Goal: Transaction & Acquisition: Register for event/course

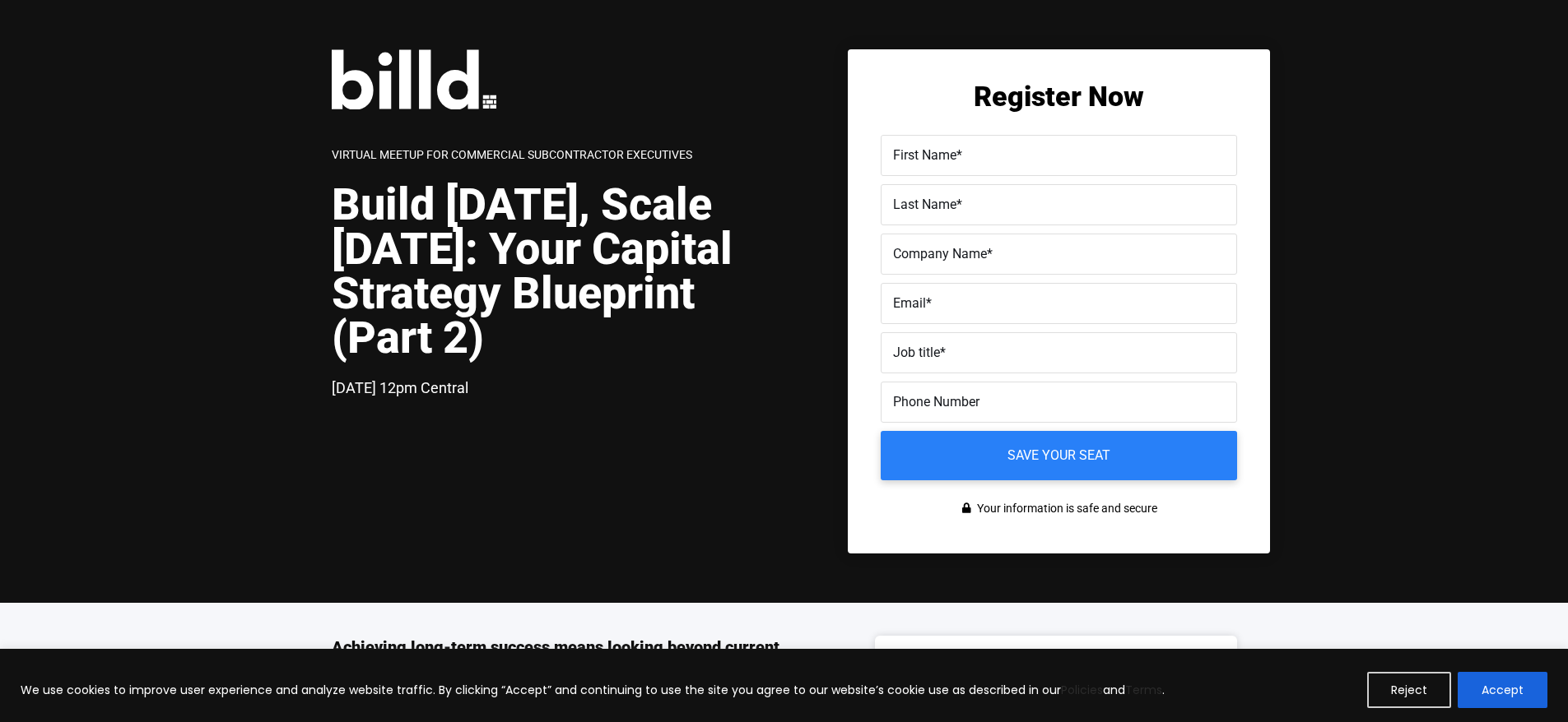
click at [1083, 168] on input "First Name *" at bounding box center [1059, 155] width 356 height 41
type input "[PERSON_NAME]"
type input "[PERSON_NAME][EMAIL_ADDRESS][DOMAIN_NAME]"
type input "[PHONE_NUMBER]"
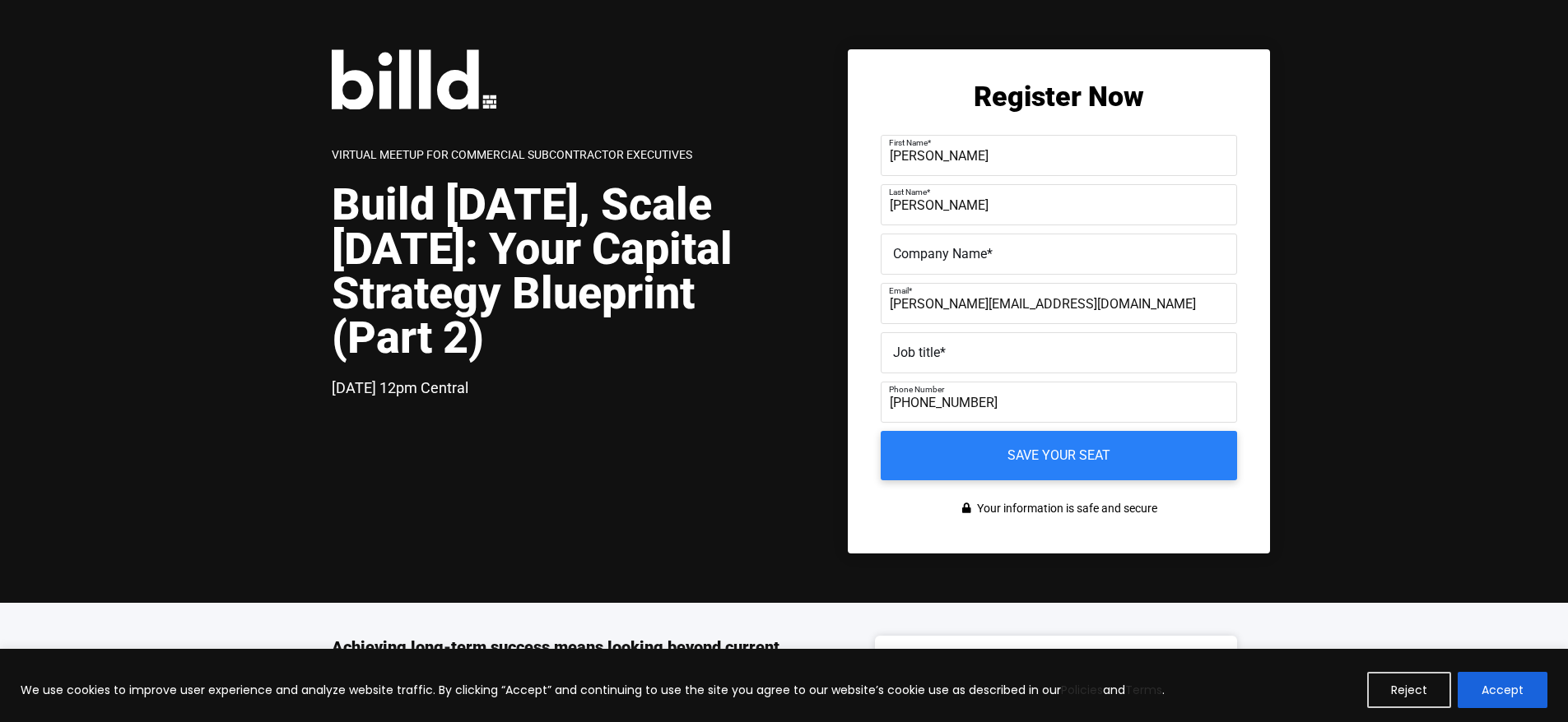
click at [1112, 260] on label "Company Name *" at bounding box center [1059, 255] width 332 height 24
click at [1112, 260] on input "Company Name *" at bounding box center [1059, 254] width 356 height 41
type input "RDP Electrical Contractors"
click at [1042, 343] on label "Job title *" at bounding box center [1059, 354] width 332 height 24
click at [1042, 343] on input "Job title *" at bounding box center [1059, 352] width 356 height 41
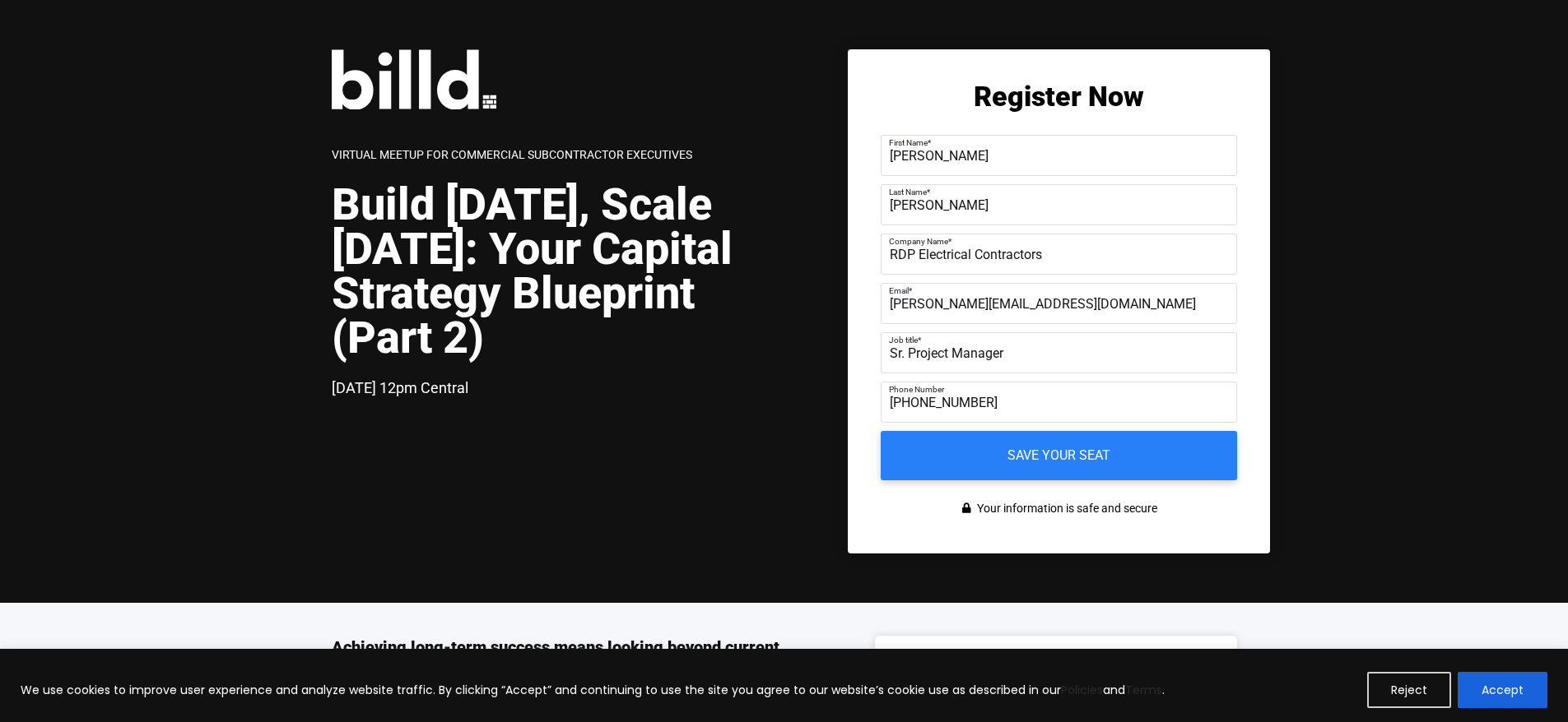
type input "Sr. Project Manager"
click at [935, 394] on span "Phone Number" at bounding box center [917, 389] width 56 height 9
click at [935, 394] on input "[PHONE_NUMBER]" at bounding box center [1059, 401] width 356 height 41
click at [935, 394] on span "Phone Number" at bounding box center [917, 389] width 56 height 9
click at [935, 394] on input "[PHONE_NUMBER]" at bounding box center [1059, 401] width 356 height 41
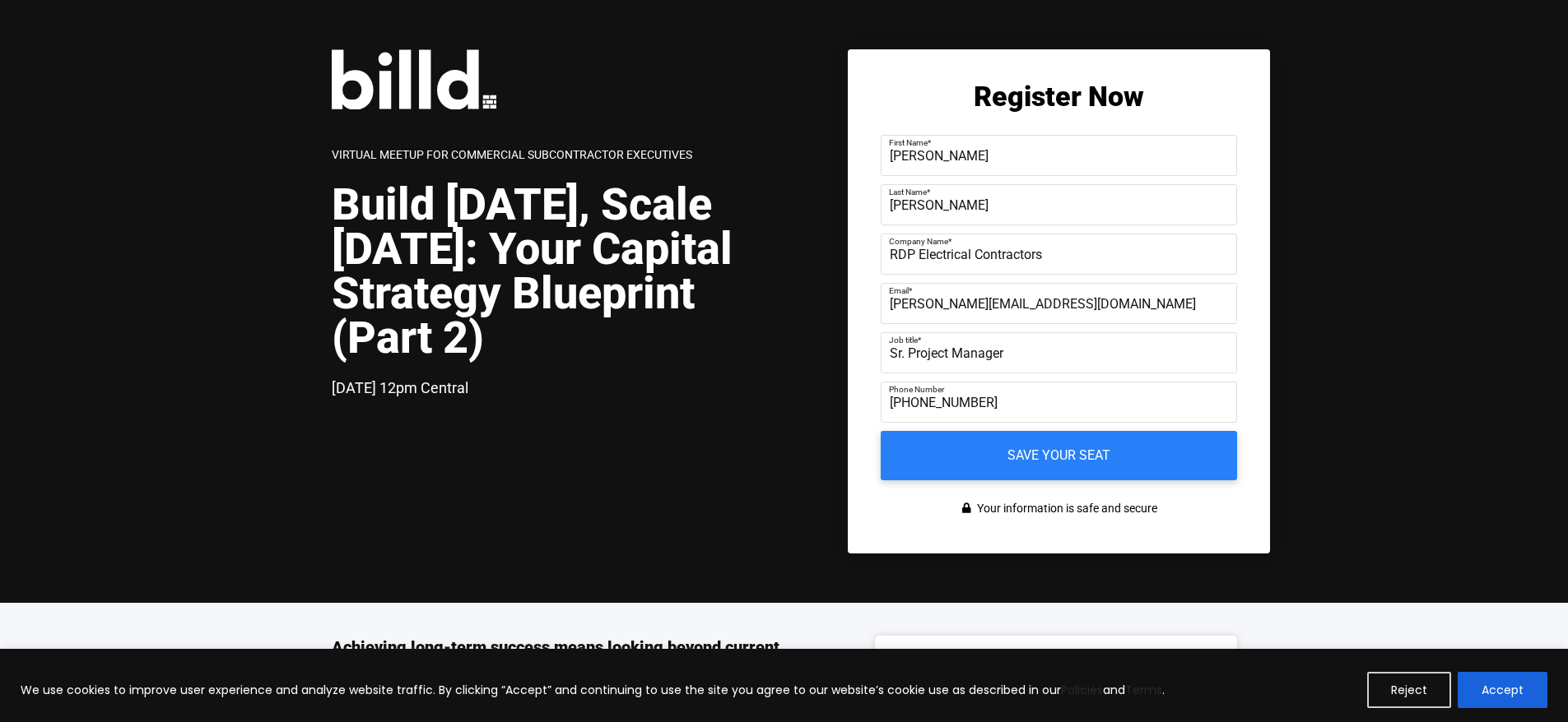
click at [935, 410] on input "[PHONE_NUMBER]" at bounding box center [1059, 401] width 356 height 41
click at [945, 412] on input "[PHONE_NUMBER]" at bounding box center [1059, 401] width 356 height 41
click at [1206, 413] on input "[PHONE_NUMBER]" at bounding box center [1059, 401] width 356 height 41
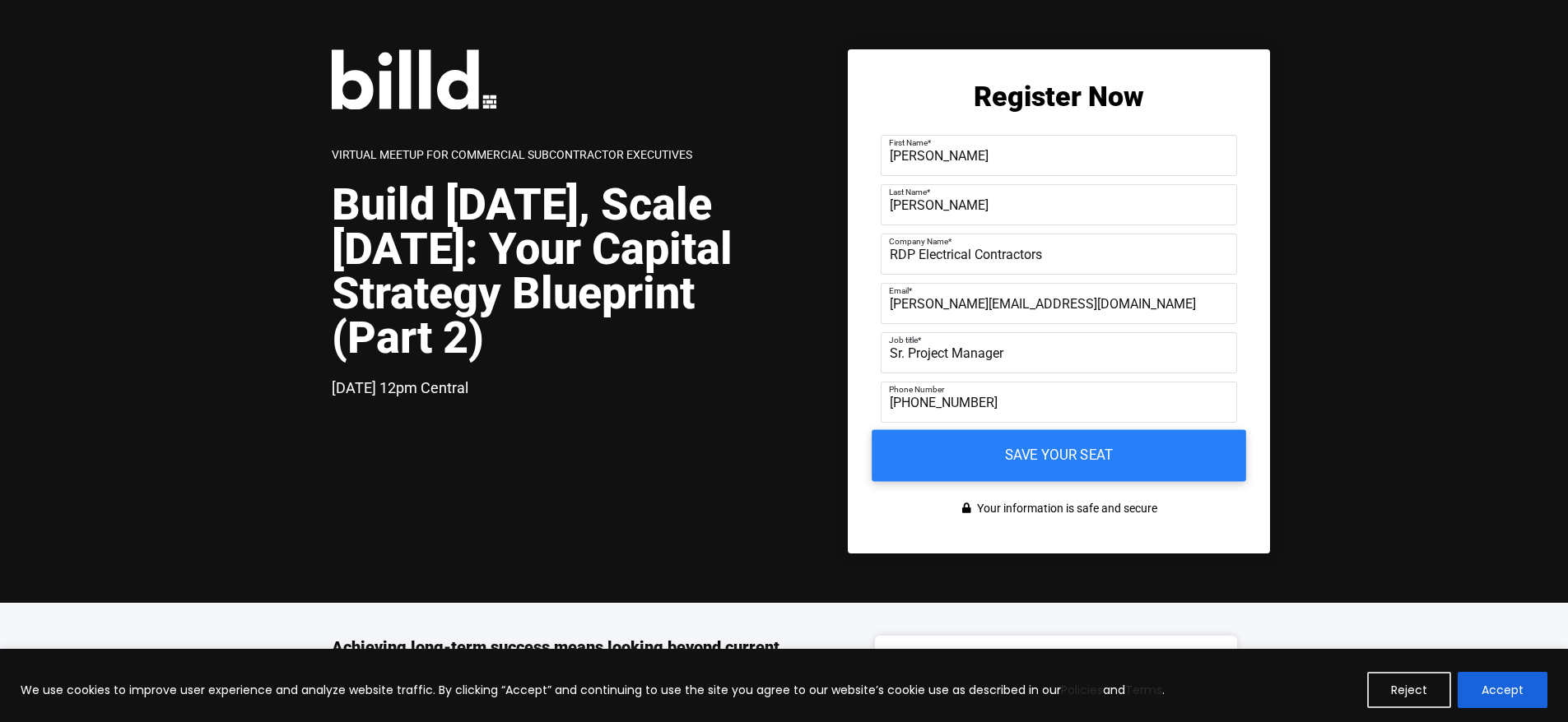
type input "[PHONE_NUMBER]"
click at [1088, 455] on input "Save your seat" at bounding box center [1059, 456] width 375 height 52
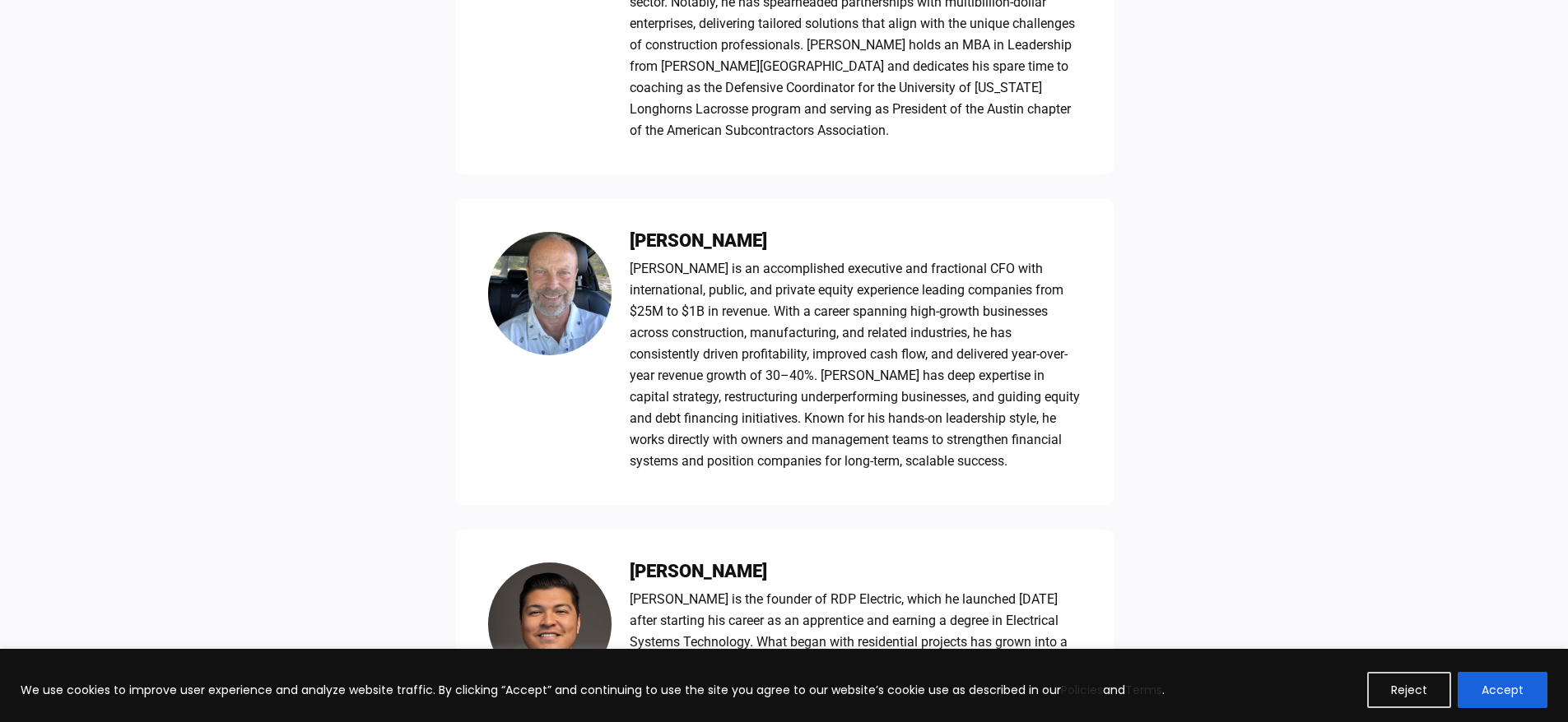
scroll to position [1234, 0]
